Goal: Book appointment/travel/reservation

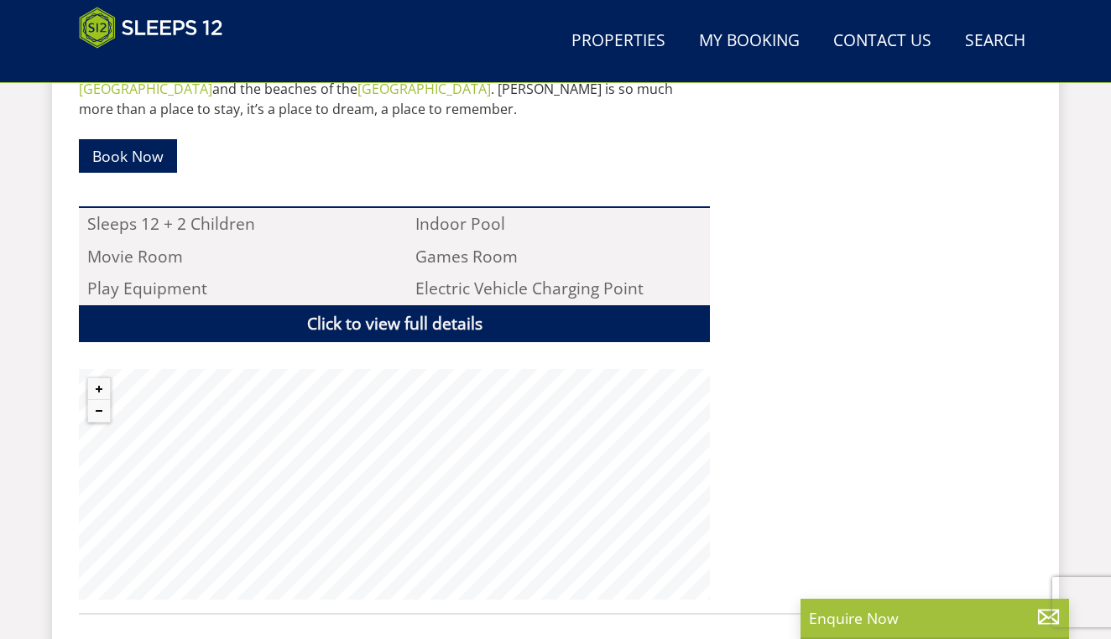
scroll to position [1074, 0]
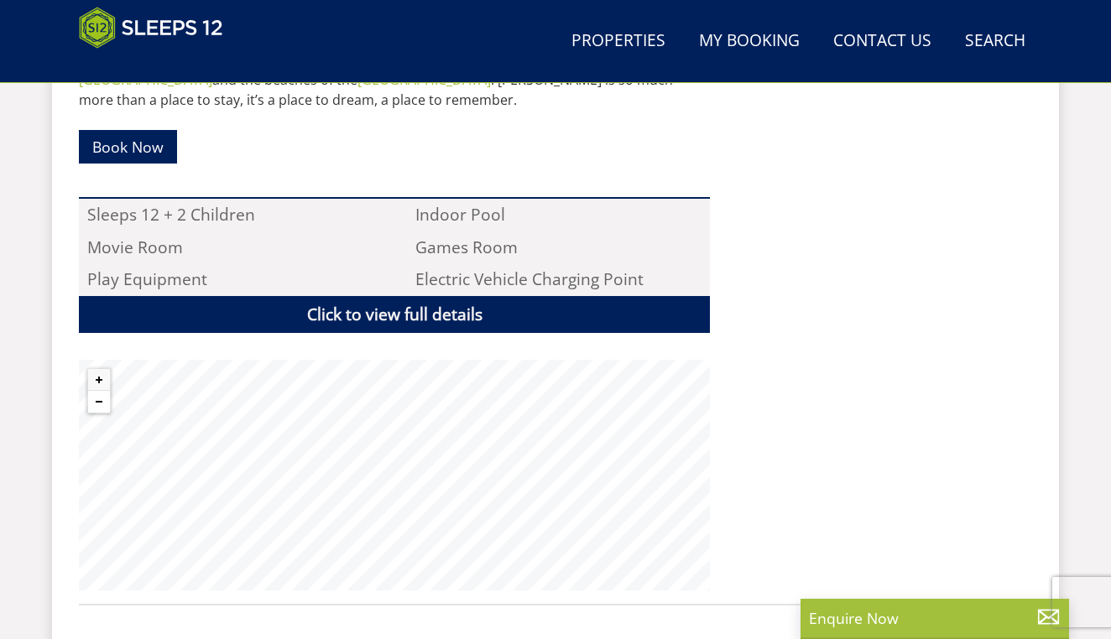
click at [95, 391] on button "Zoom out" at bounding box center [99, 402] width 22 height 22
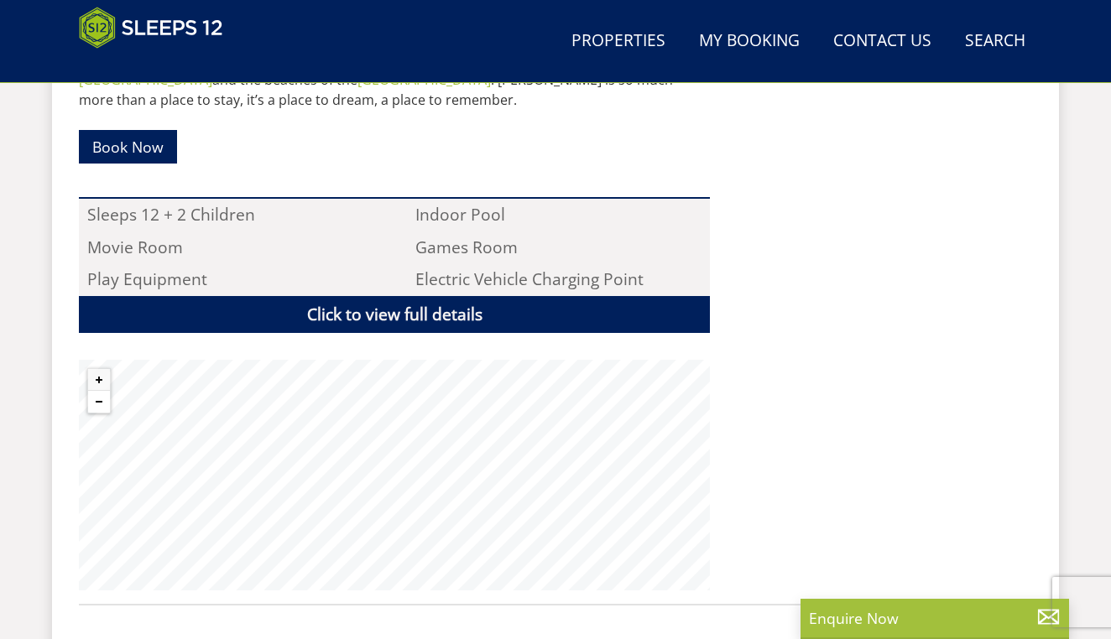
click at [95, 391] on button "Zoom out" at bounding box center [99, 402] width 22 height 22
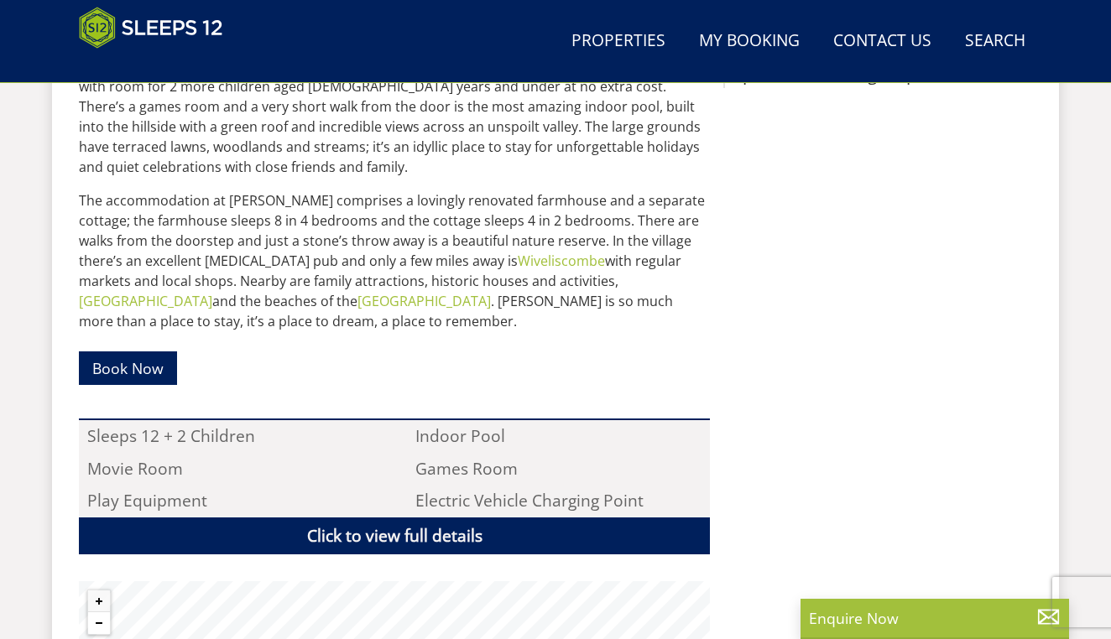
scroll to position [849, 0]
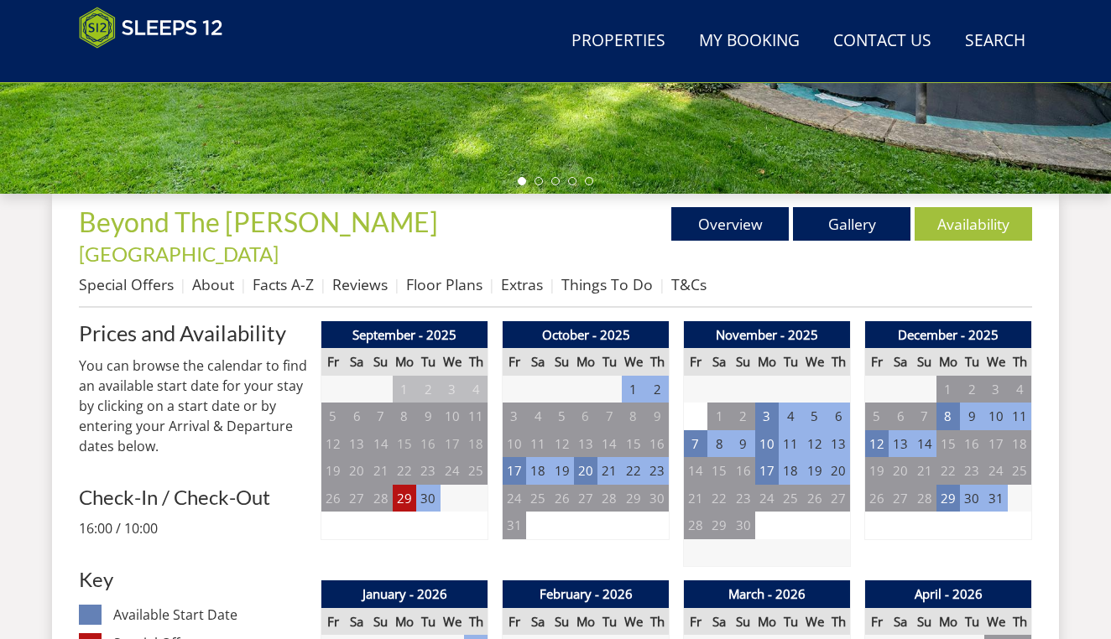
scroll to position [508, 0]
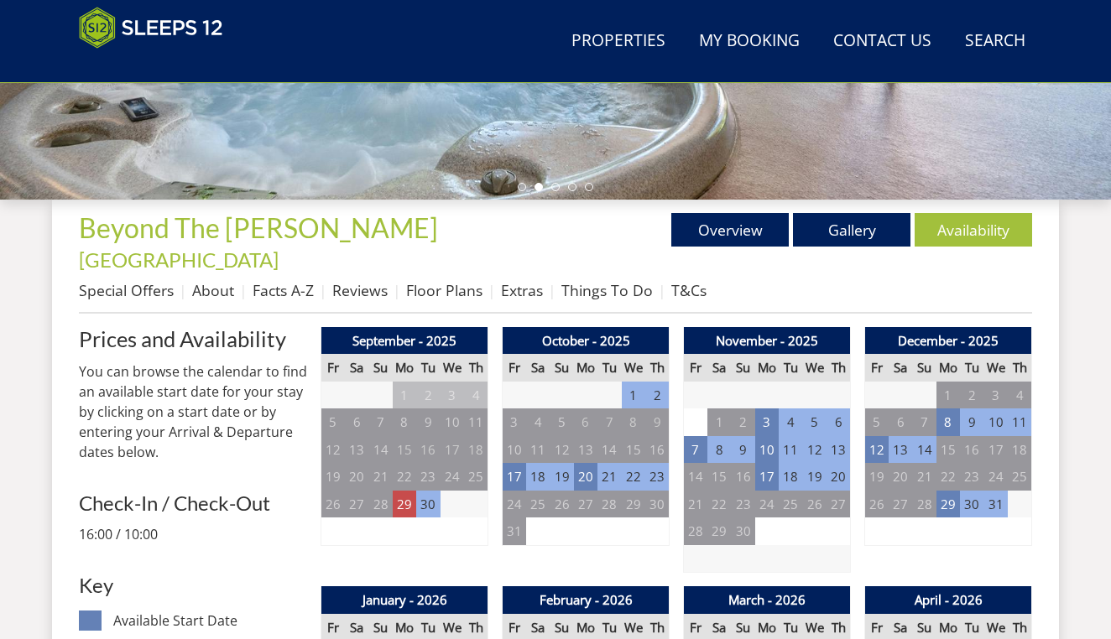
click at [406, 491] on td "29" at bounding box center [404, 505] width 23 height 28
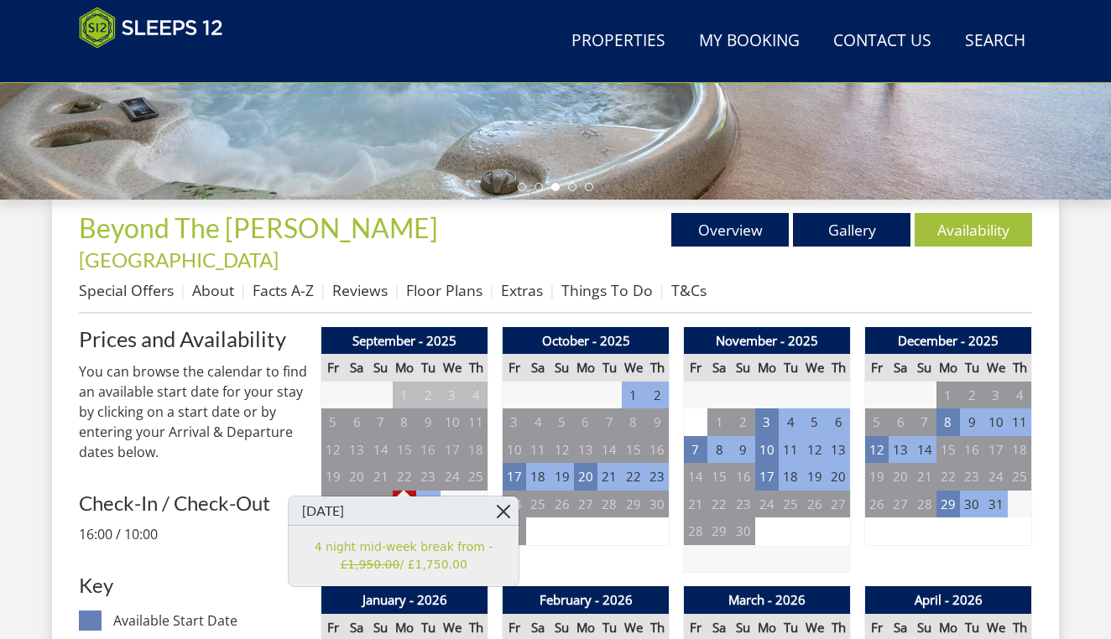
click at [502, 513] on link at bounding box center [503, 511] width 29 height 29
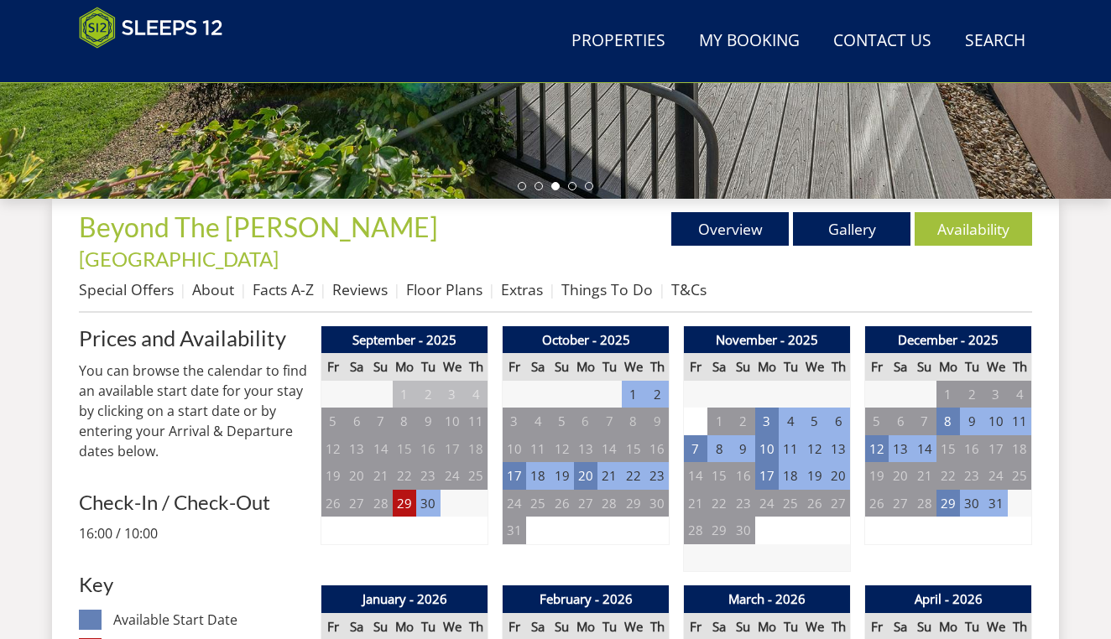
scroll to position [515, 0]
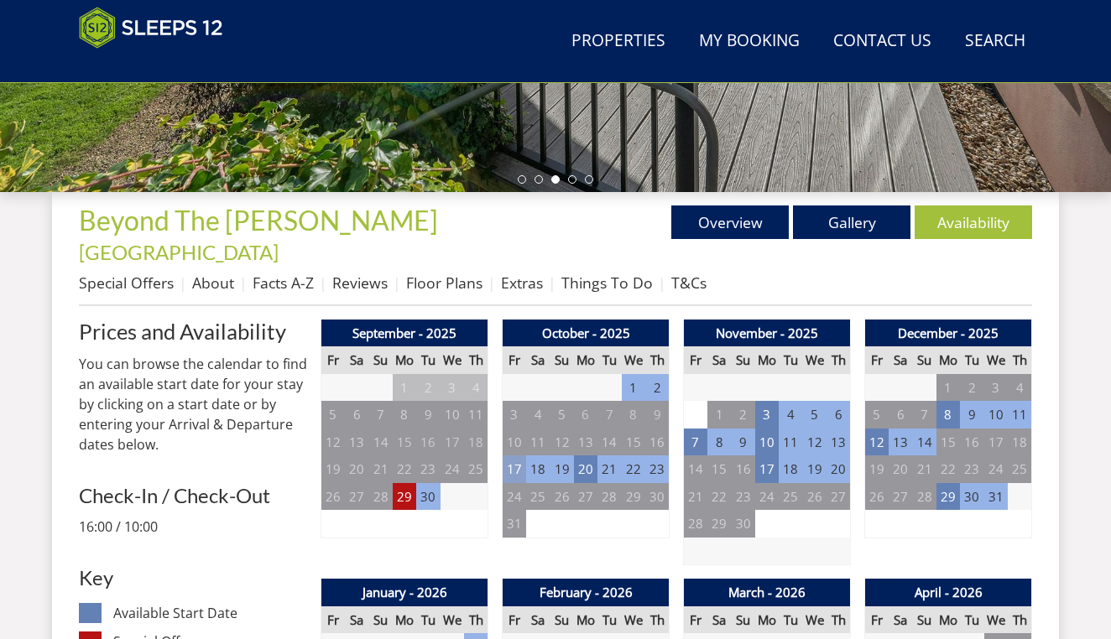
click at [513, 456] on td "17" at bounding box center [513, 470] width 23 height 28
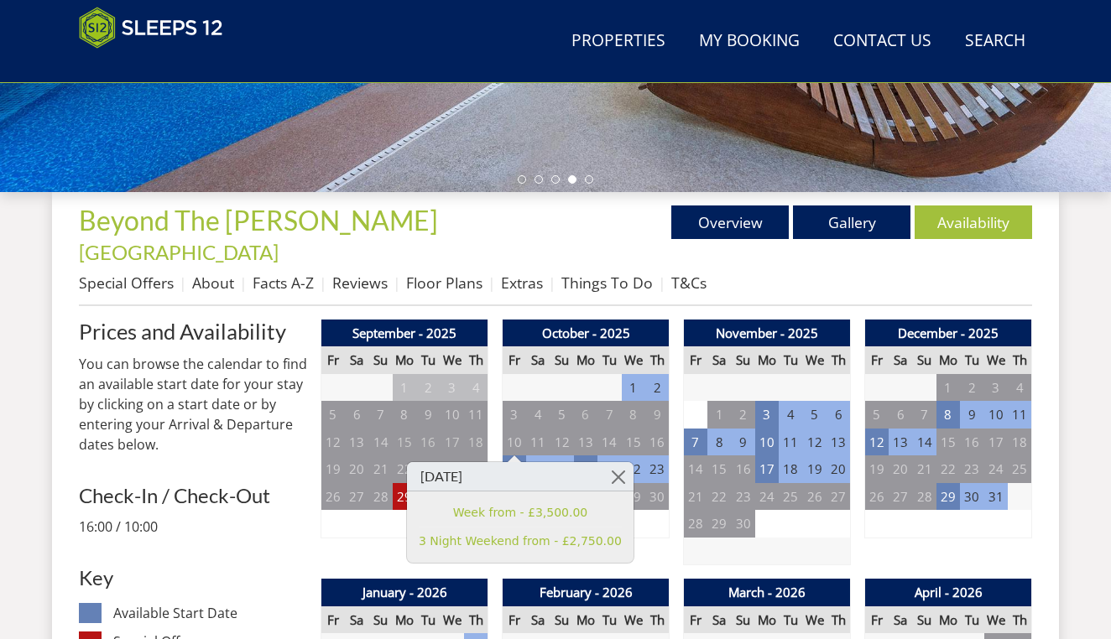
click at [653, 514] on div "October - 2025 Fr Sa Su Mo Tu We Th 26 27 28 29 30 1 2 3 4 5 6 7 8 9 10 11" at bounding box center [586, 443] width 168 height 247
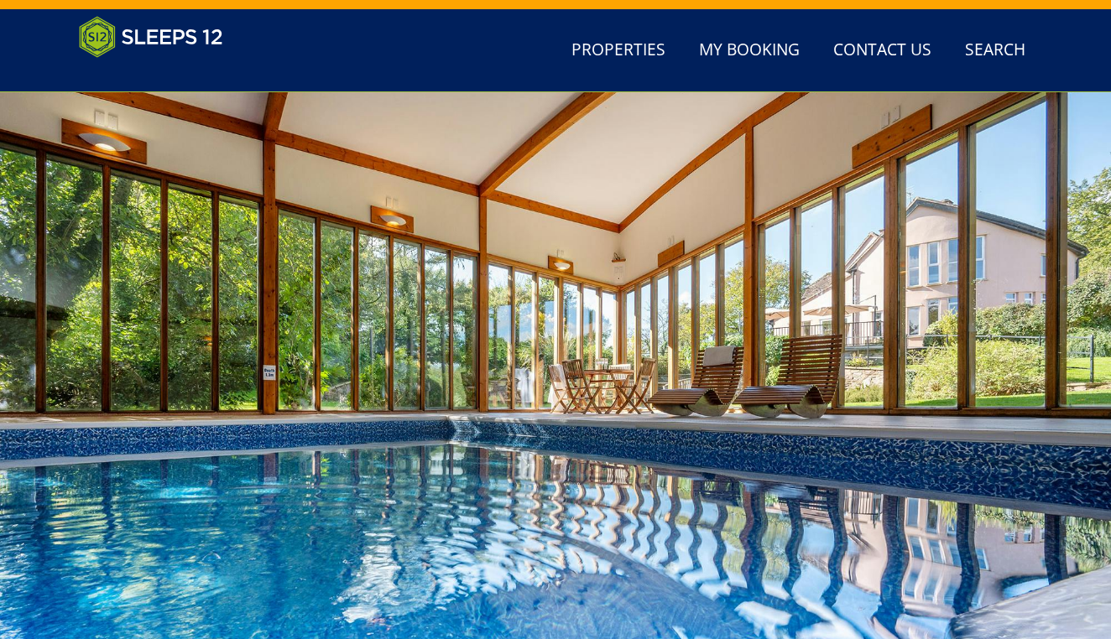
scroll to position [281, 0]
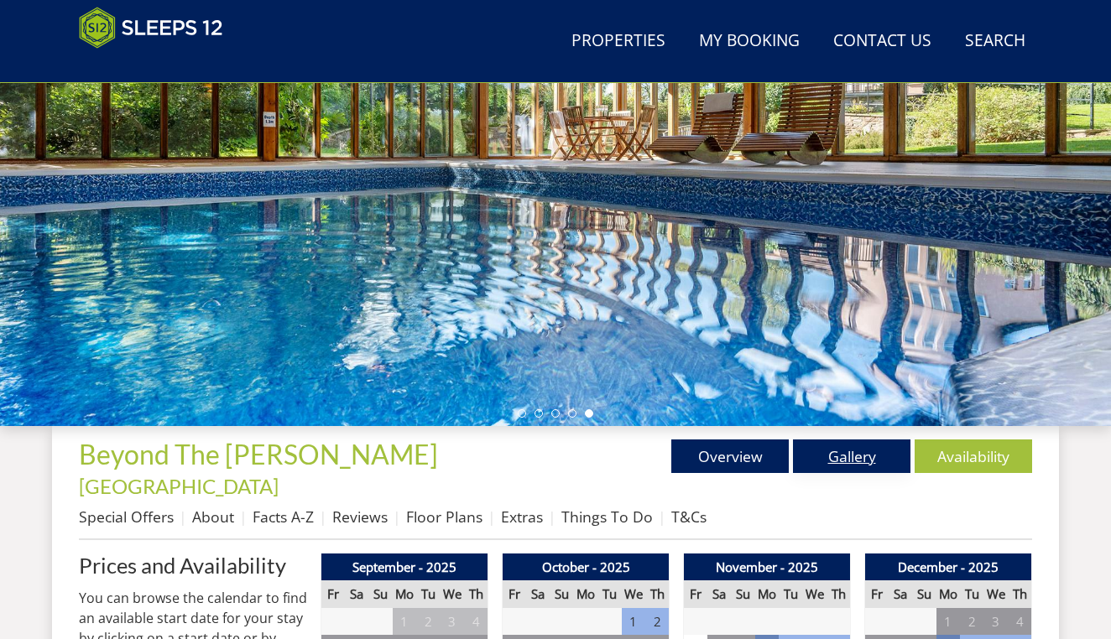
click at [848, 449] on link "Gallery" at bounding box center [851, 457] width 117 height 34
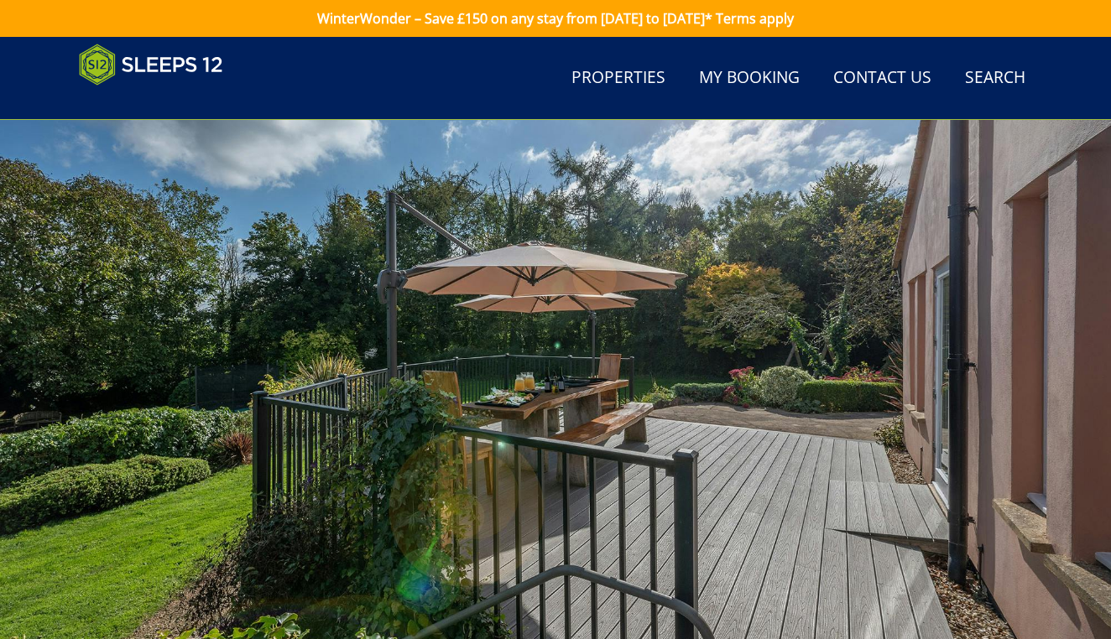
scroll to position [512, 0]
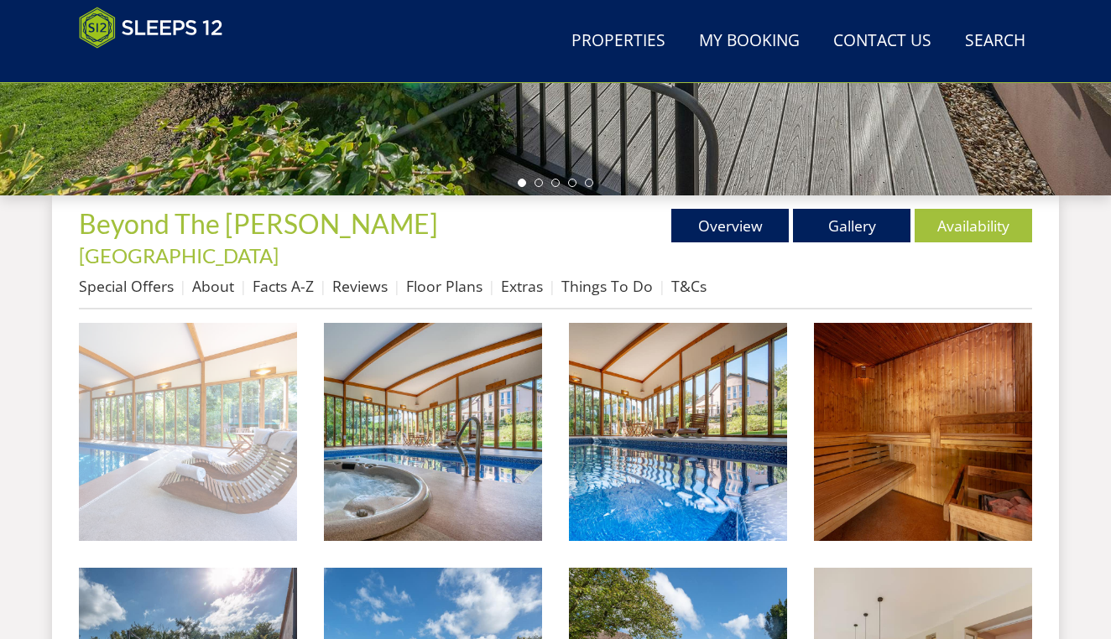
click at [210, 439] on img at bounding box center [188, 432] width 218 height 218
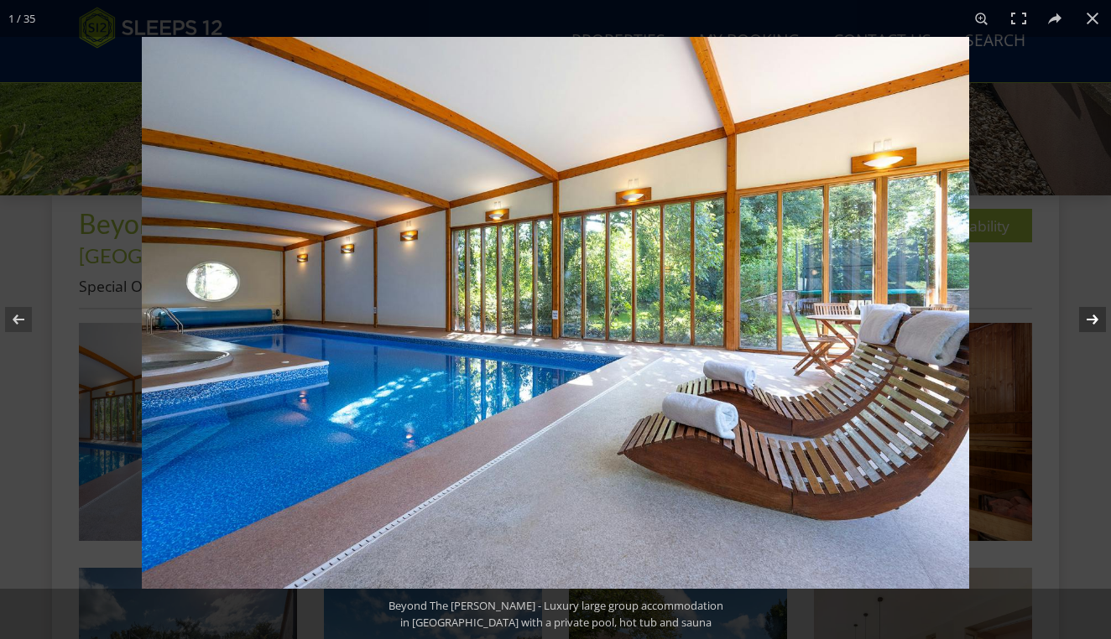
click at [1093, 322] on button at bounding box center [1081, 320] width 59 height 84
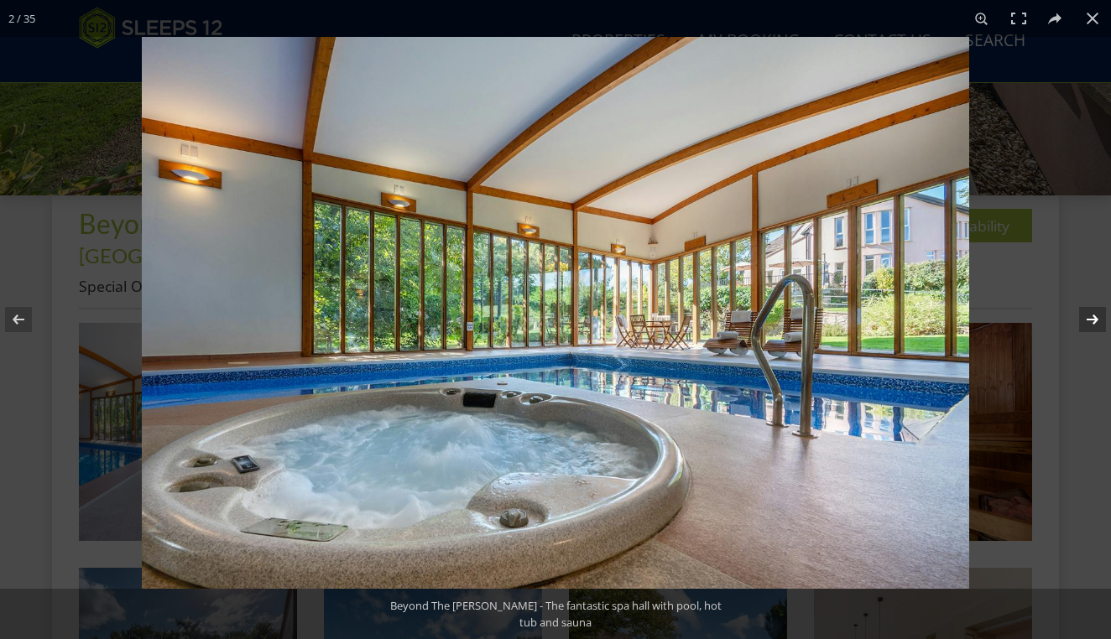
click at [1093, 322] on button at bounding box center [1081, 320] width 59 height 84
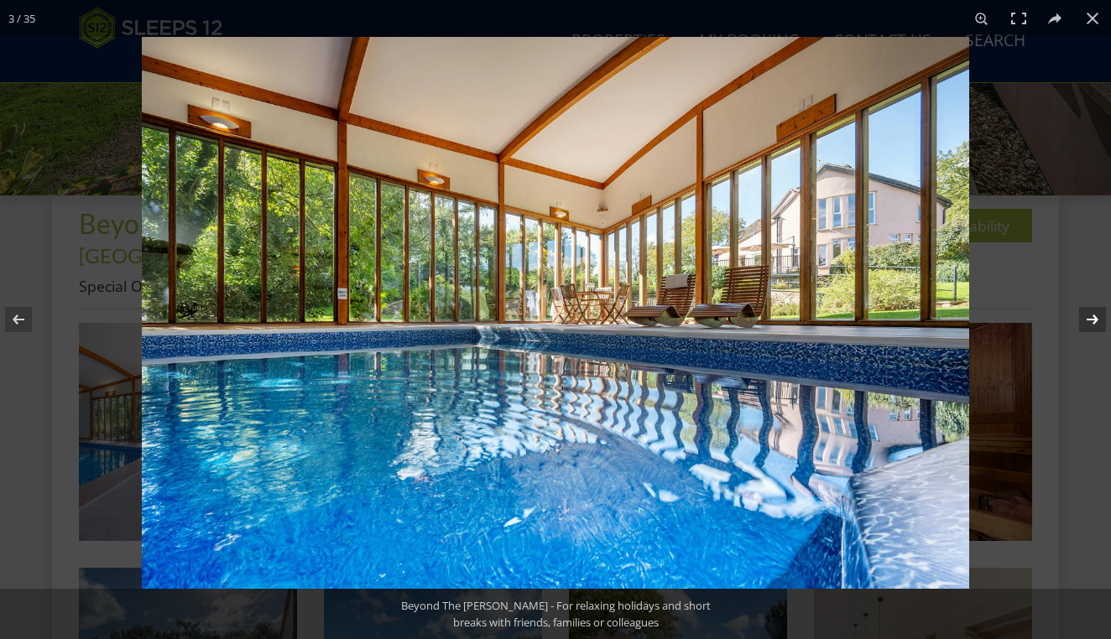
click at [1093, 322] on button at bounding box center [1081, 320] width 59 height 84
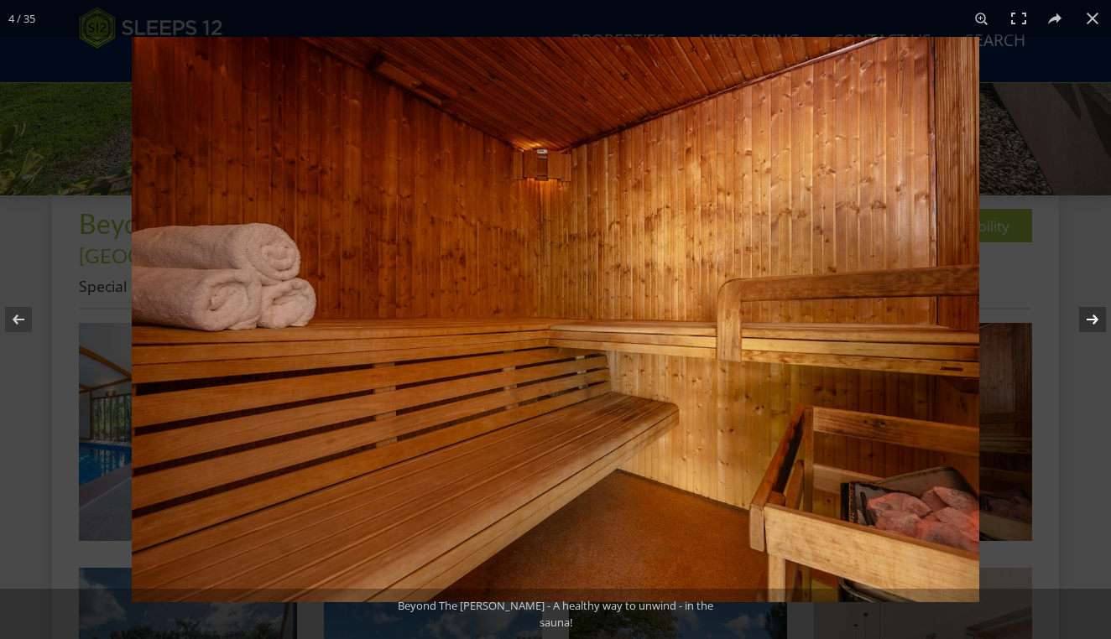
click at [1093, 322] on button at bounding box center [1081, 320] width 59 height 84
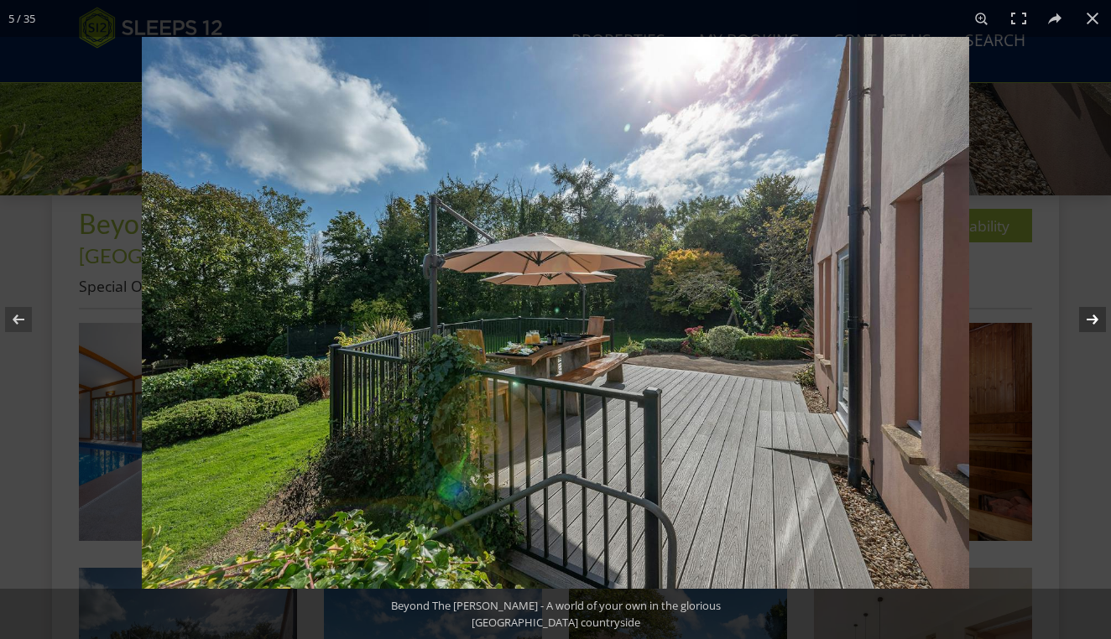
click at [1093, 322] on button at bounding box center [1081, 320] width 59 height 84
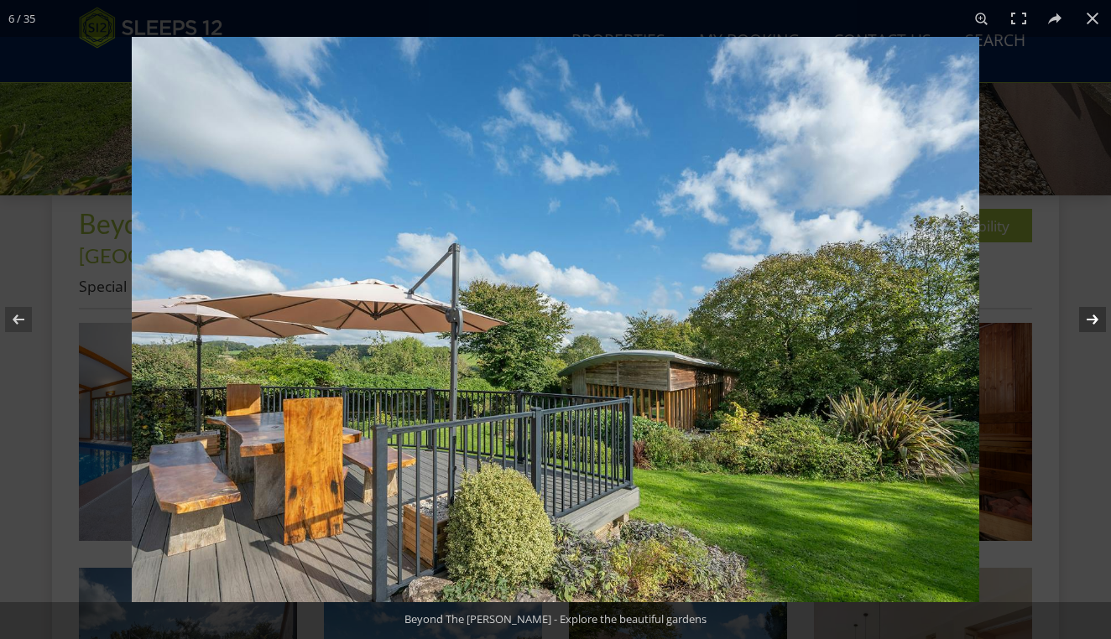
click at [1093, 321] on button at bounding box center [1081, 320] width 59 height 84
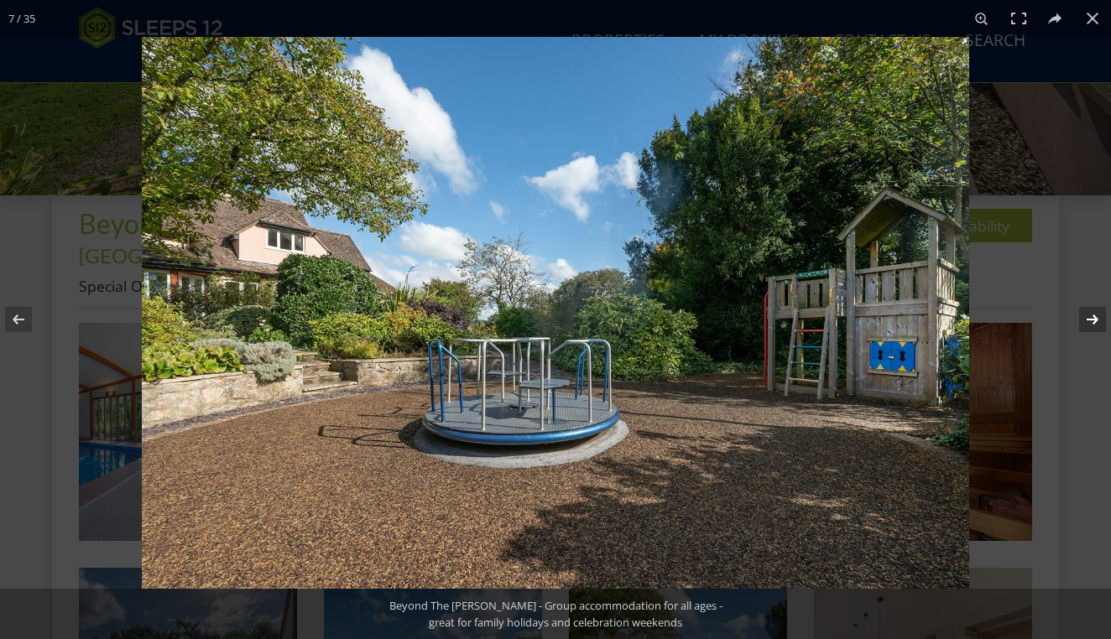
click at [1093, 321] on button at bounding box center [1081, 320] width 59 height 84
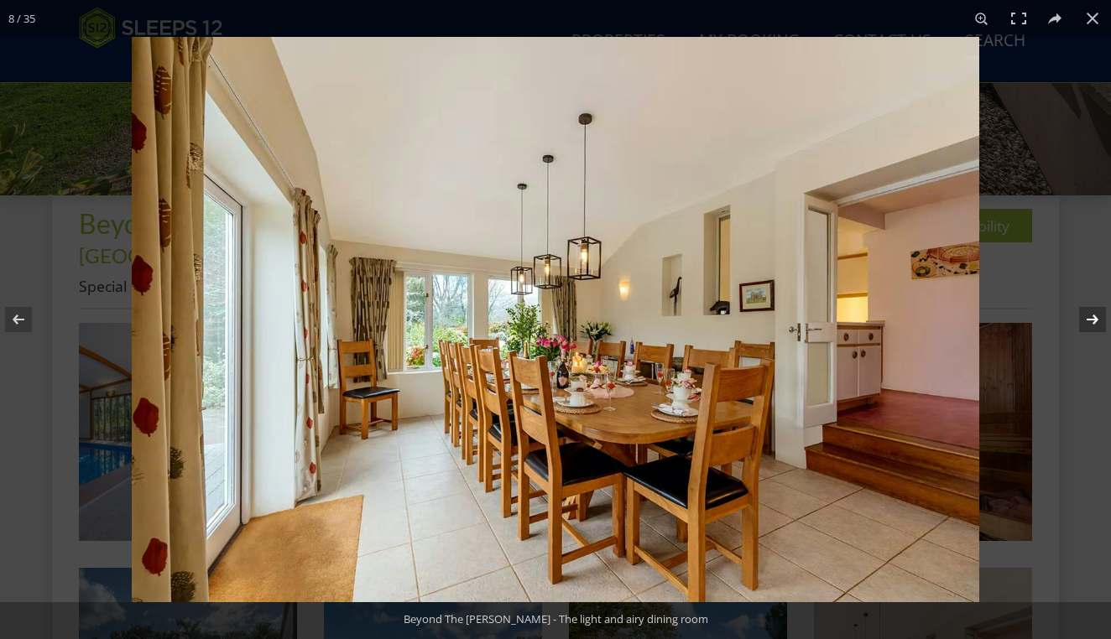
click at [1093, 320] on button at bounding box center [1081, 320] width 59 height 84
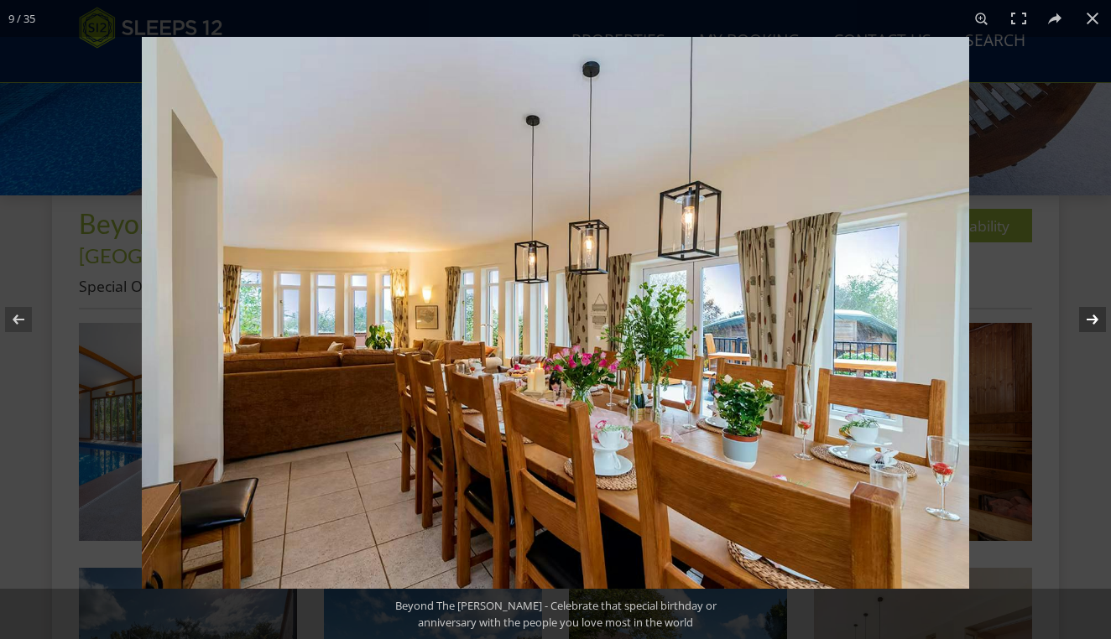
click at [1093, 320] on button at bounding box center [1081, 320] width 59 height 84
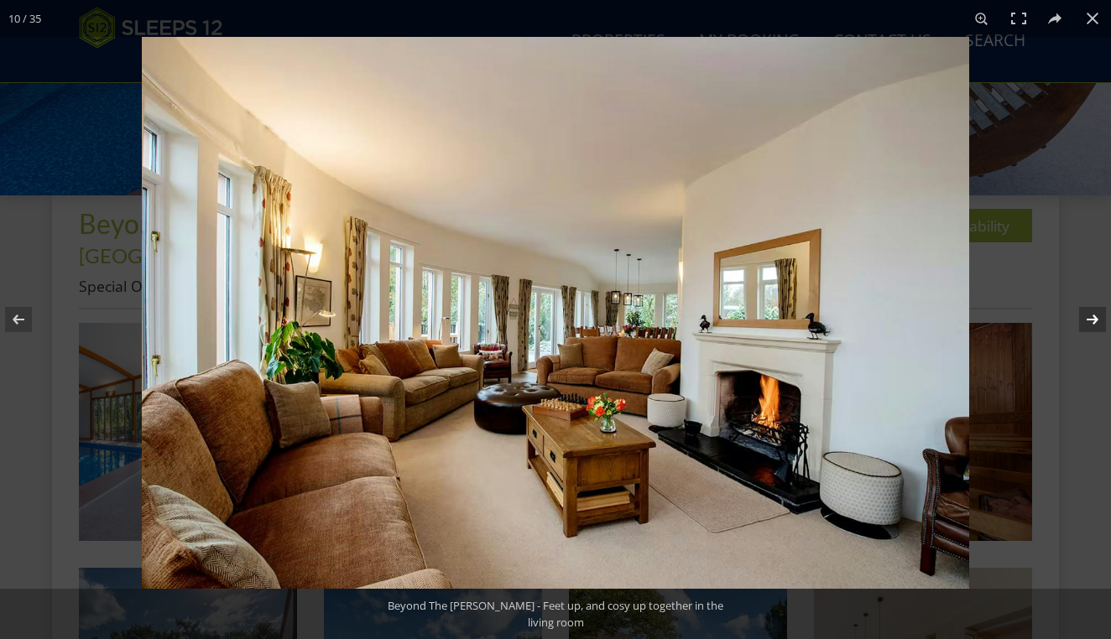
click at [1093, 320] on button at bounding box center [1081, 320] width 59 height 84
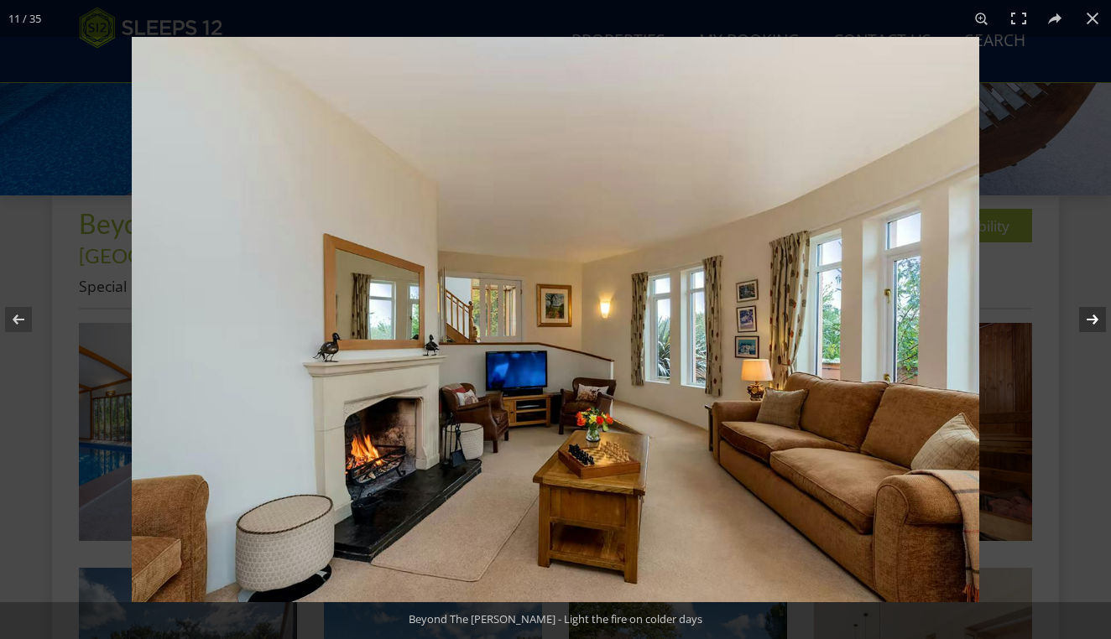
click at [1093, 319] on button at bounding box center [1081, 320] width 59 height 84
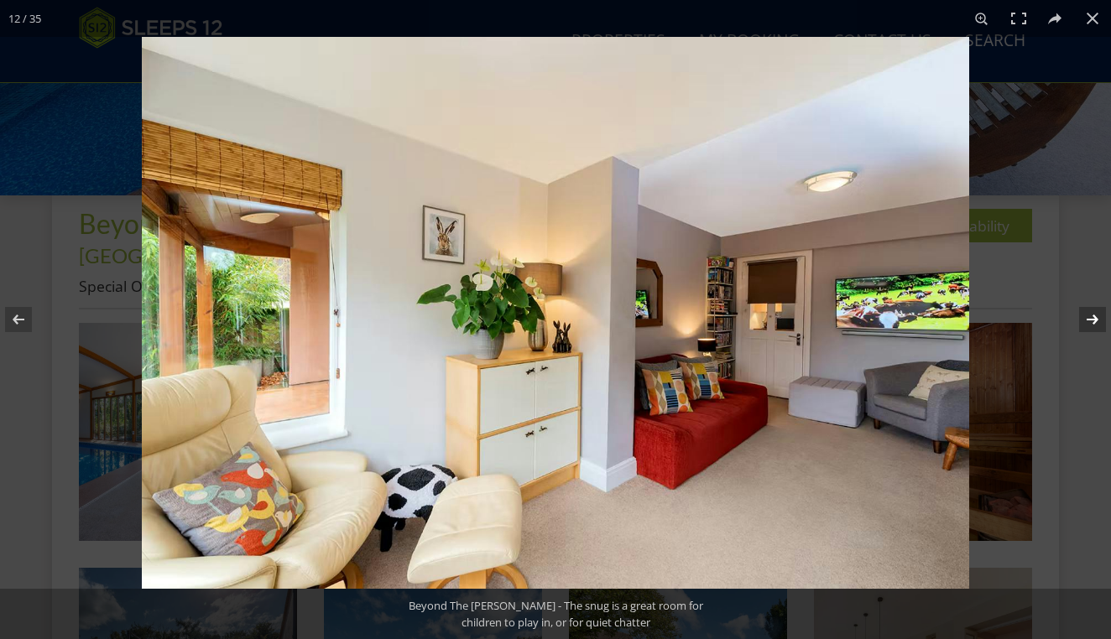
click at [1093, 317] on button at bounding box center [1081, 320] width 59 height 84
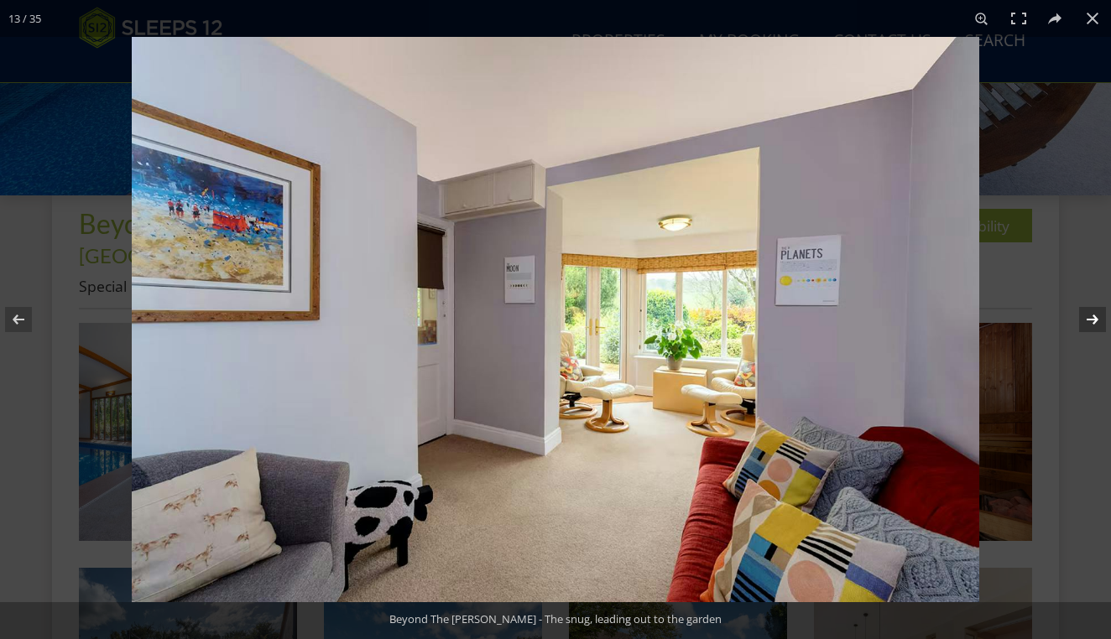
click at [1092, 316] on button at bounding box center [1081, 320] width 59 height 84
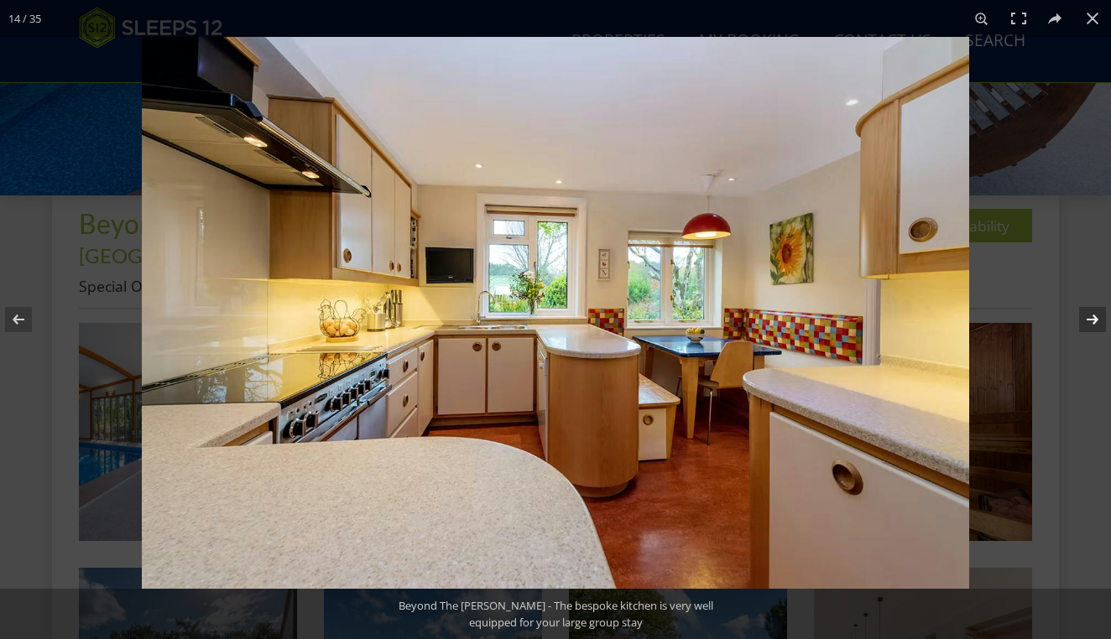
click at [1092, 315] on button at bounding box center [1081, 320] width 59 height 84
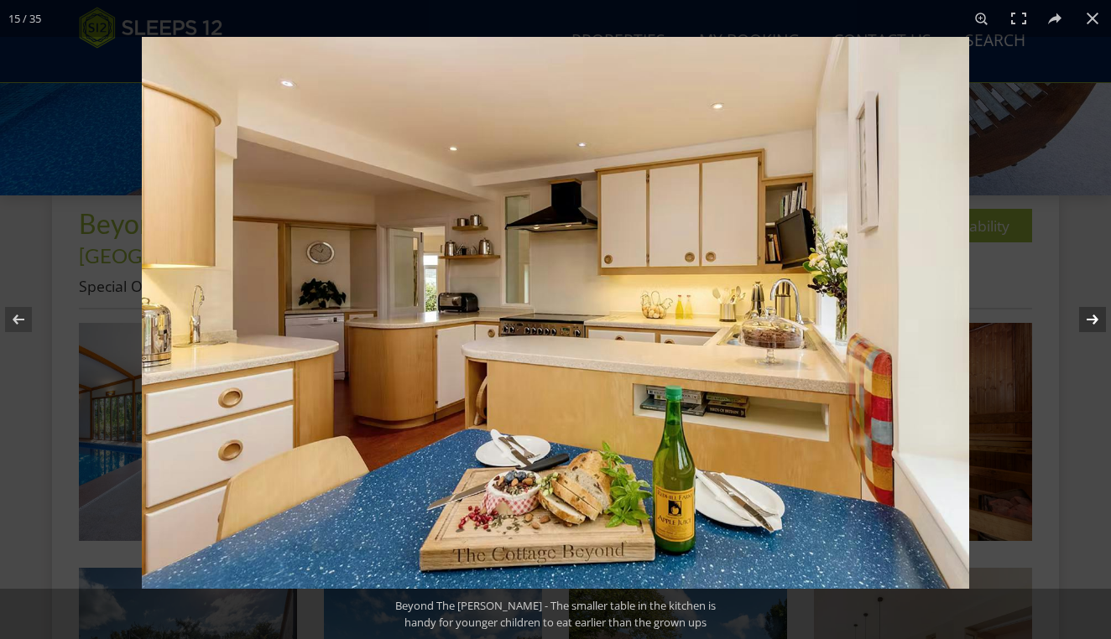
click at [1091, 313] on button at bounding box center [1081, 320] width 59 height 84
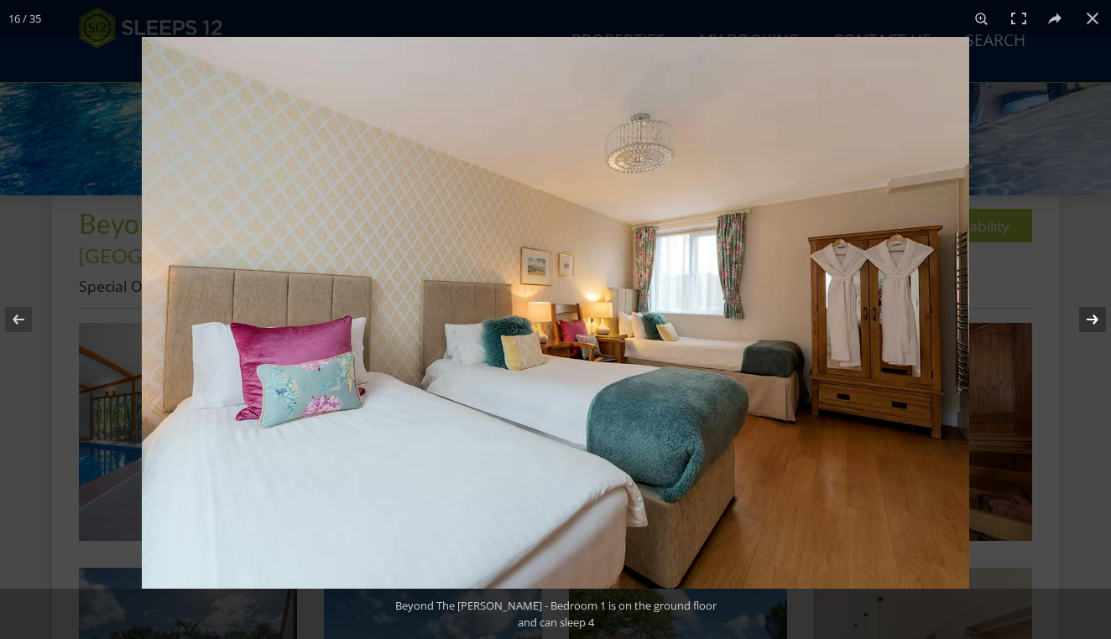
click at [1091, 312] on button at bounding box center [1081, 320] width 59 height 84
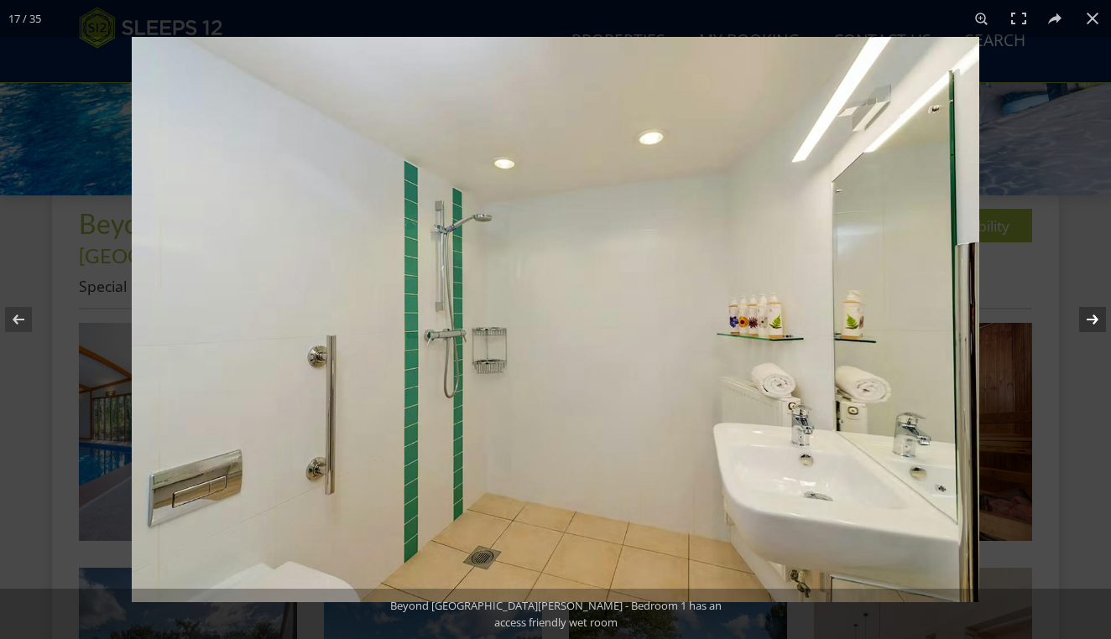
click at [1091, 310] on button at bounding box center [1081, 320] width 59 height 84
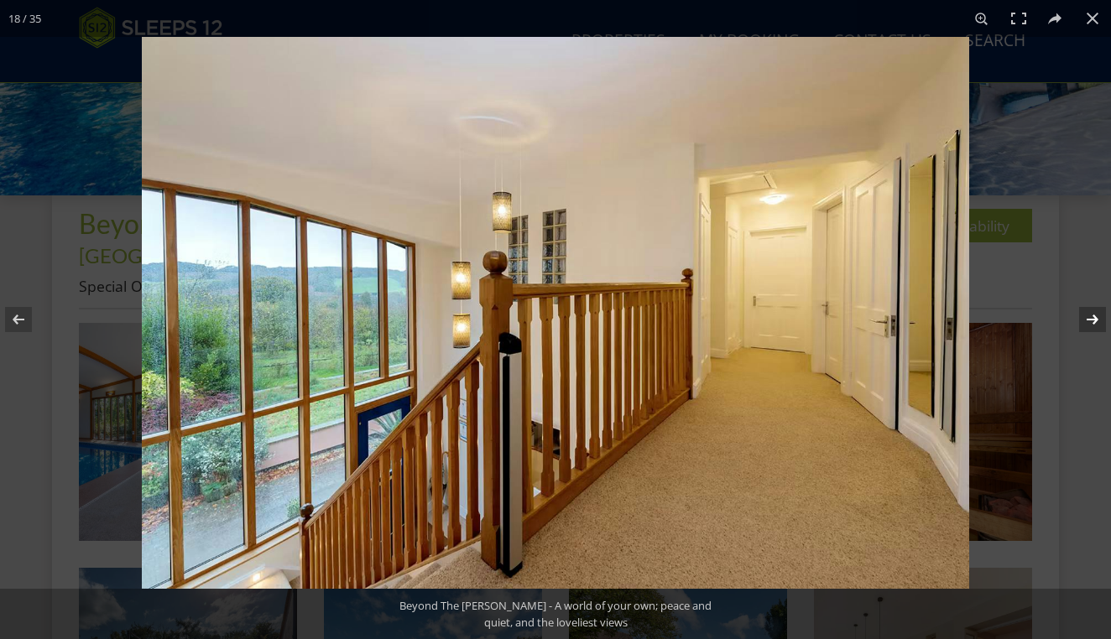
click at [1091, 310] on button at bounding box center [1081, 320] width 59 height 84
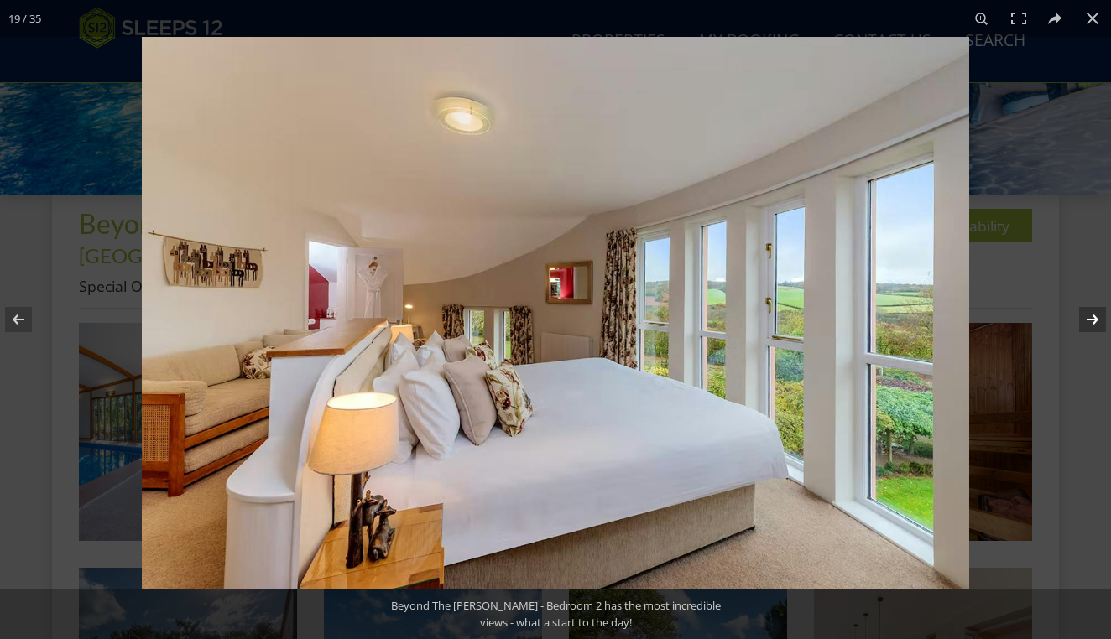
click at [1091, 309] on button at bounding box center [1081, 320] width 59 height 84
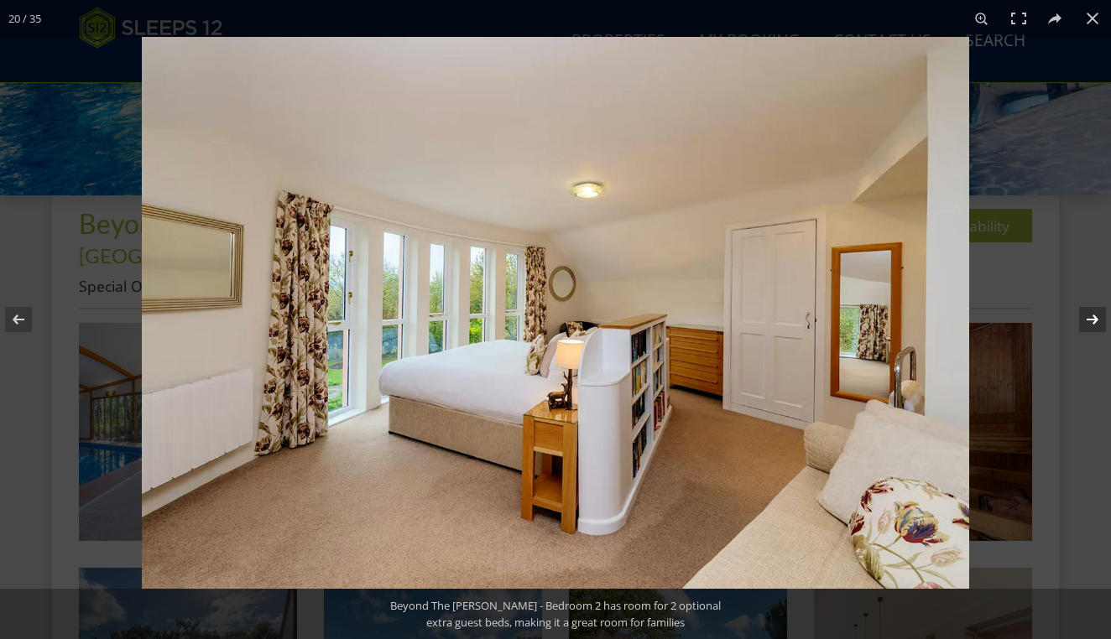
click at [1091, 306] on button at bounding box center [1081, 320] width 59 height 84
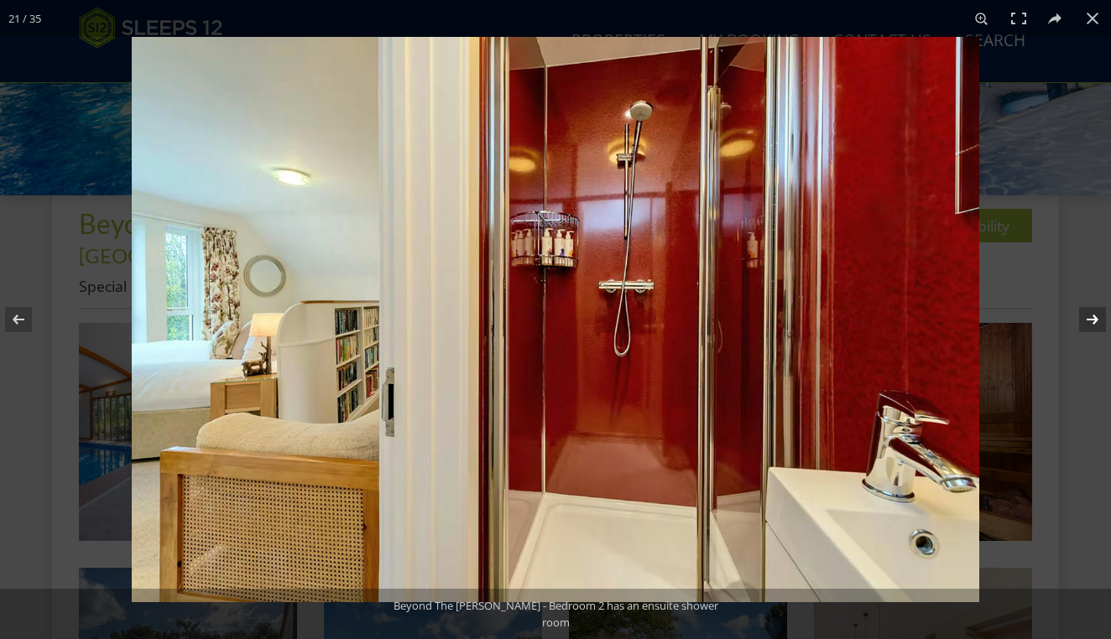
click at [1091, 305] on button at bounding box center [1081, 320] width 59 height 84
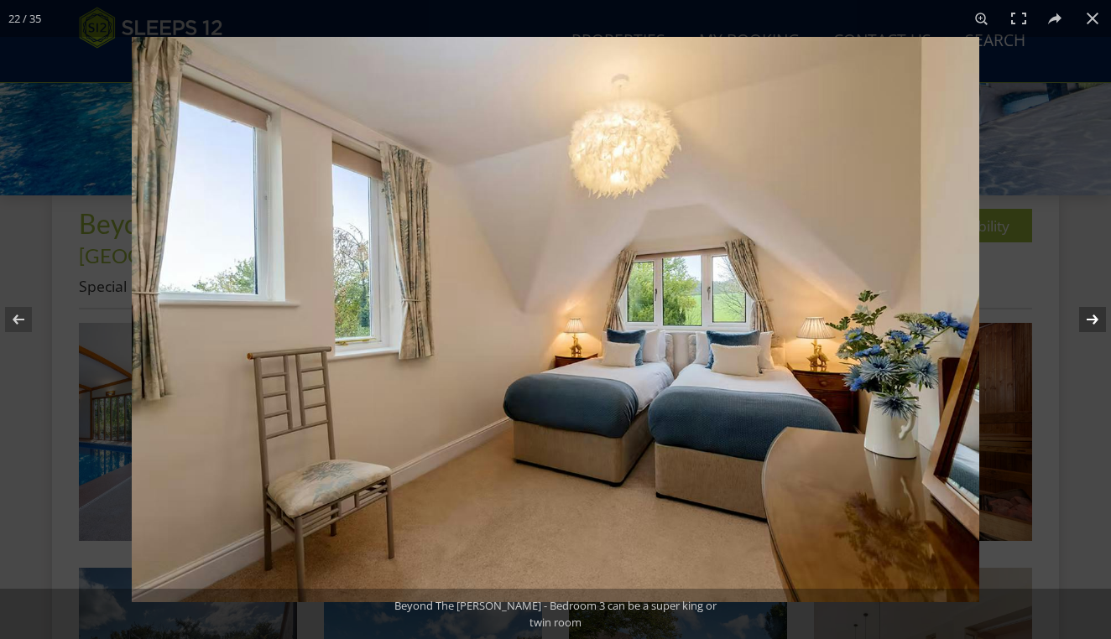
click at [1091, 304] on button at bounding box center [1081, 320] width 59 height 84
